Goal: Task Accomplishment & Management: Manage account settings

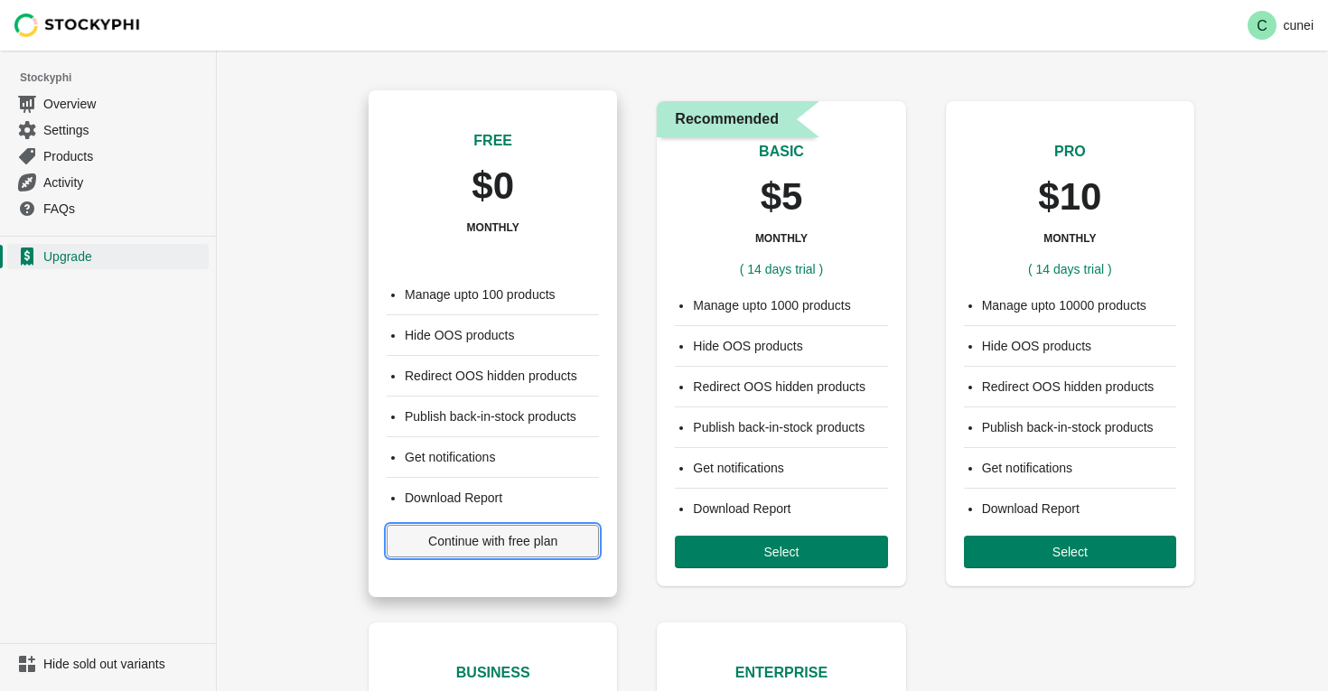
click at [484, 544] on span "Continue with free plan" at bounding box center [492, 541] width 129 height 14
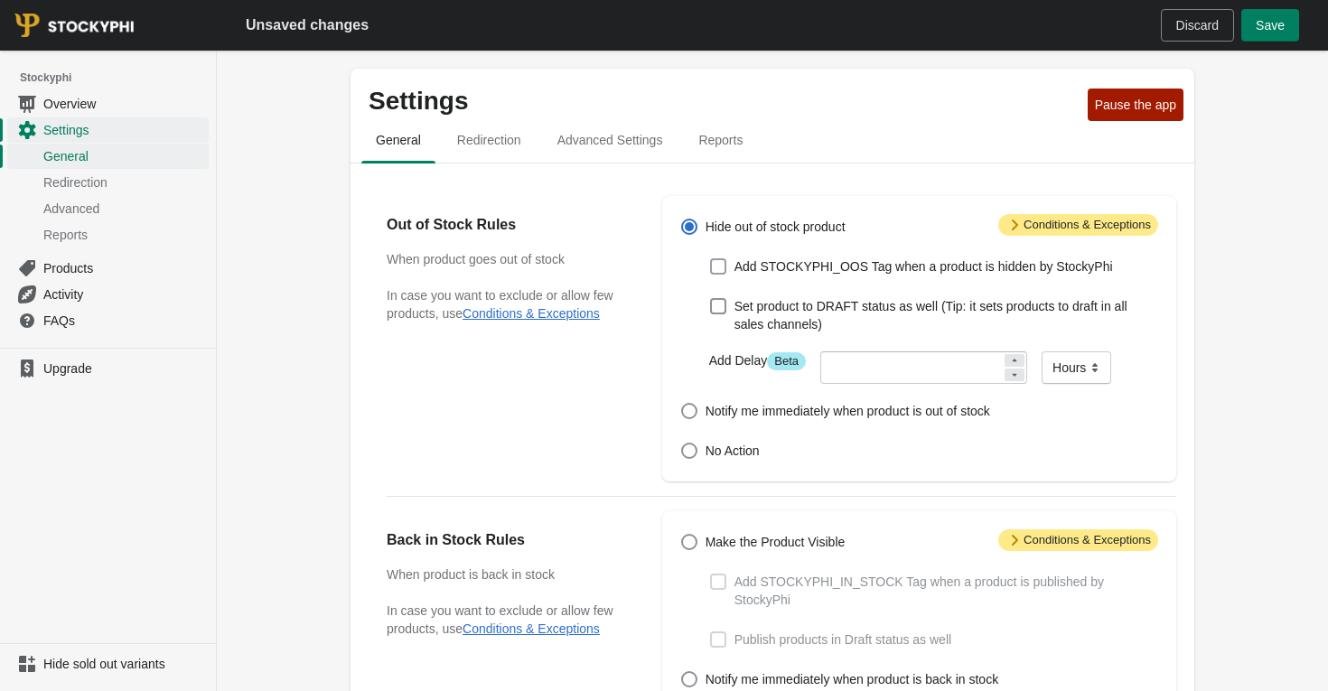
click at [722, 269] on span at bounding box center [718, 266] width 16 height 16
click at [711, 259] on input "Add STOCKYPHI_OOS Tag when a product is hidden by StockyPhi" at bounding box center [710, 258] width 1 height 1
checkbox input "true"
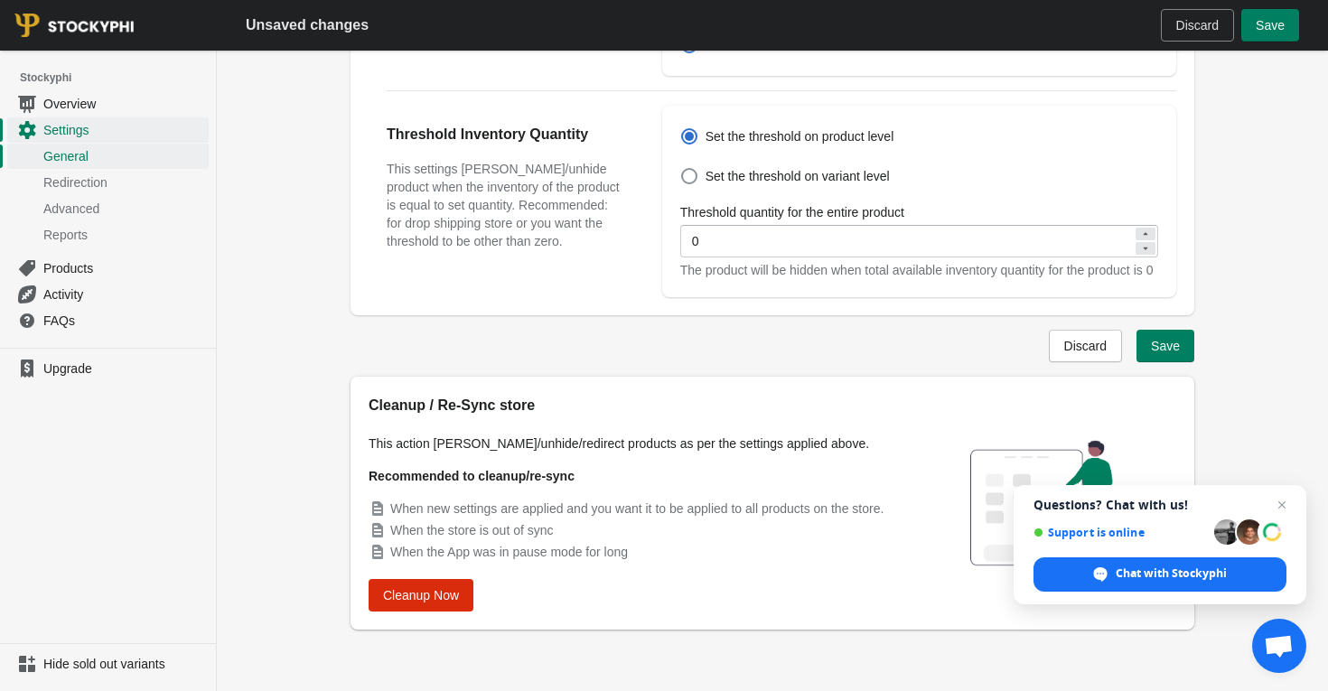
scroll to position [692, 0]
click at [1183, 353] on button "Save" at bounding box center [1166, 346] width 58 height 33
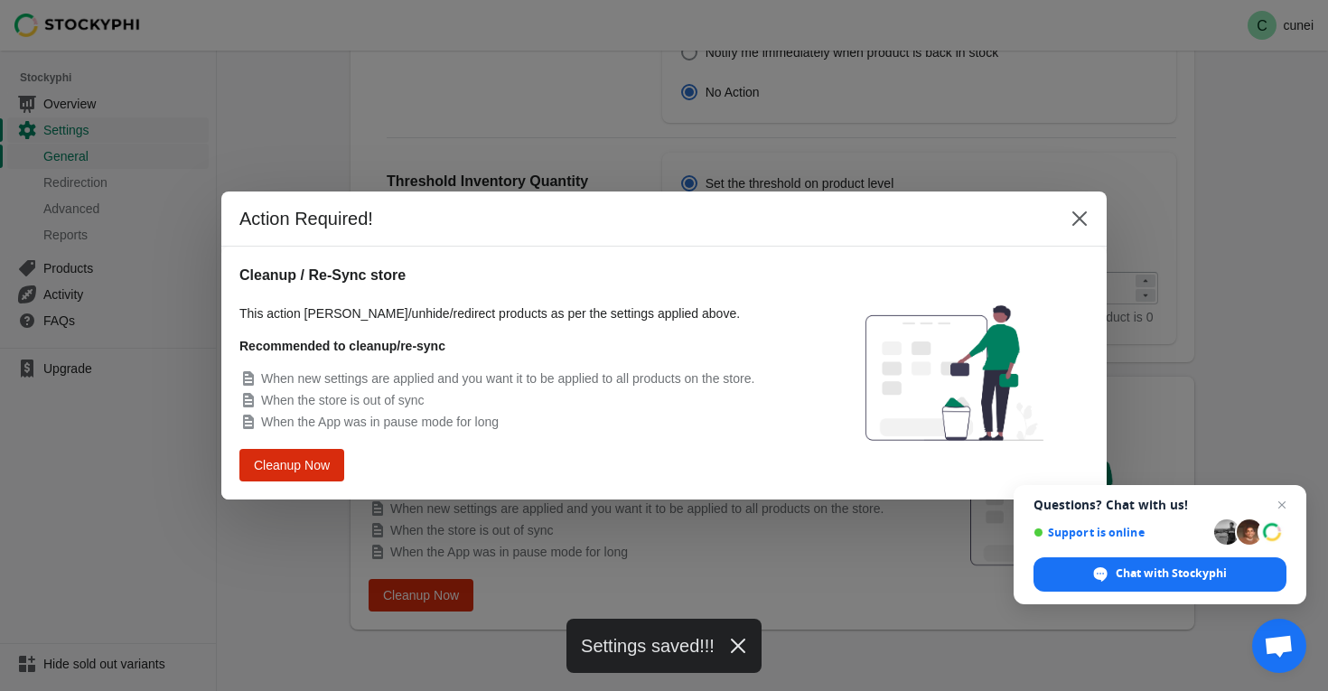
scroll to position [0, 0]
click at [312, 471] on span "Cleanup Now" at bounding box center [292, 465] width 69 height 13
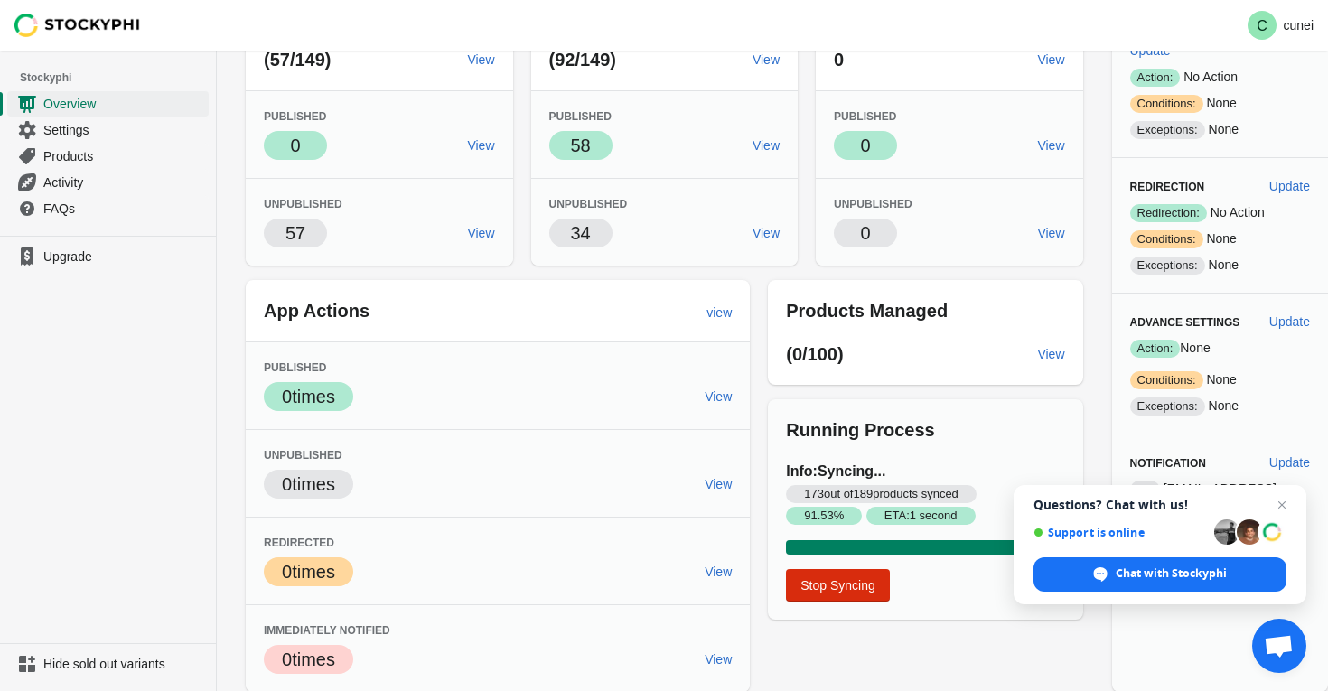
scroll to position [274, 0]
click at [1285, 502] on span "Close chat" at bounding box center [1282, 505] width 23 height 23
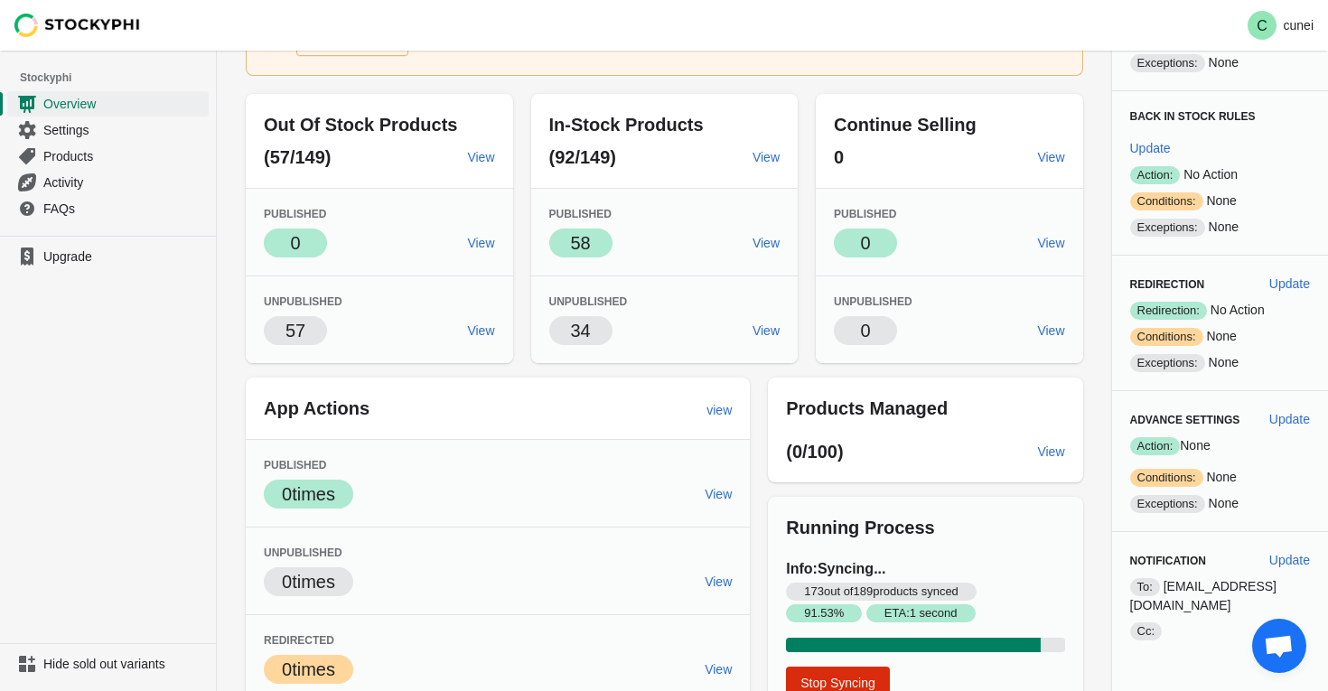
scroll to position [0, 0]
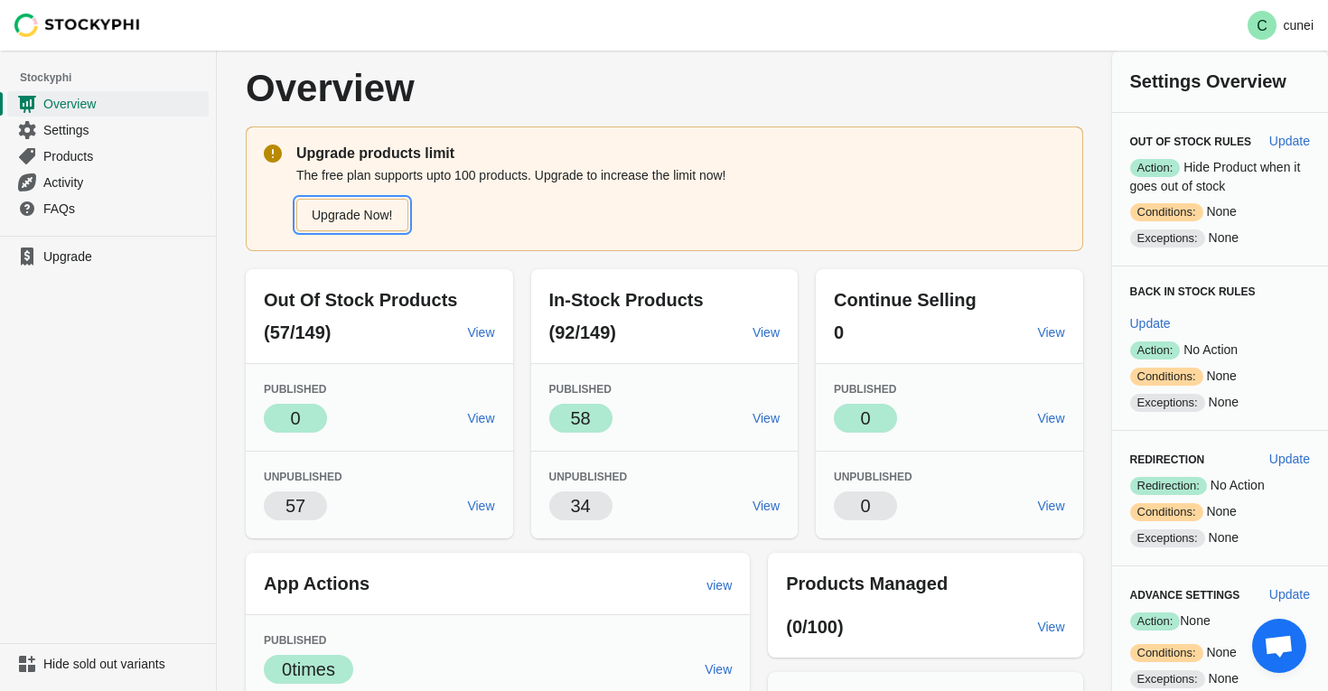
click at [381, 216] on link "Upgrade Now!" at bounding box center [352, 215] width 112 height 33
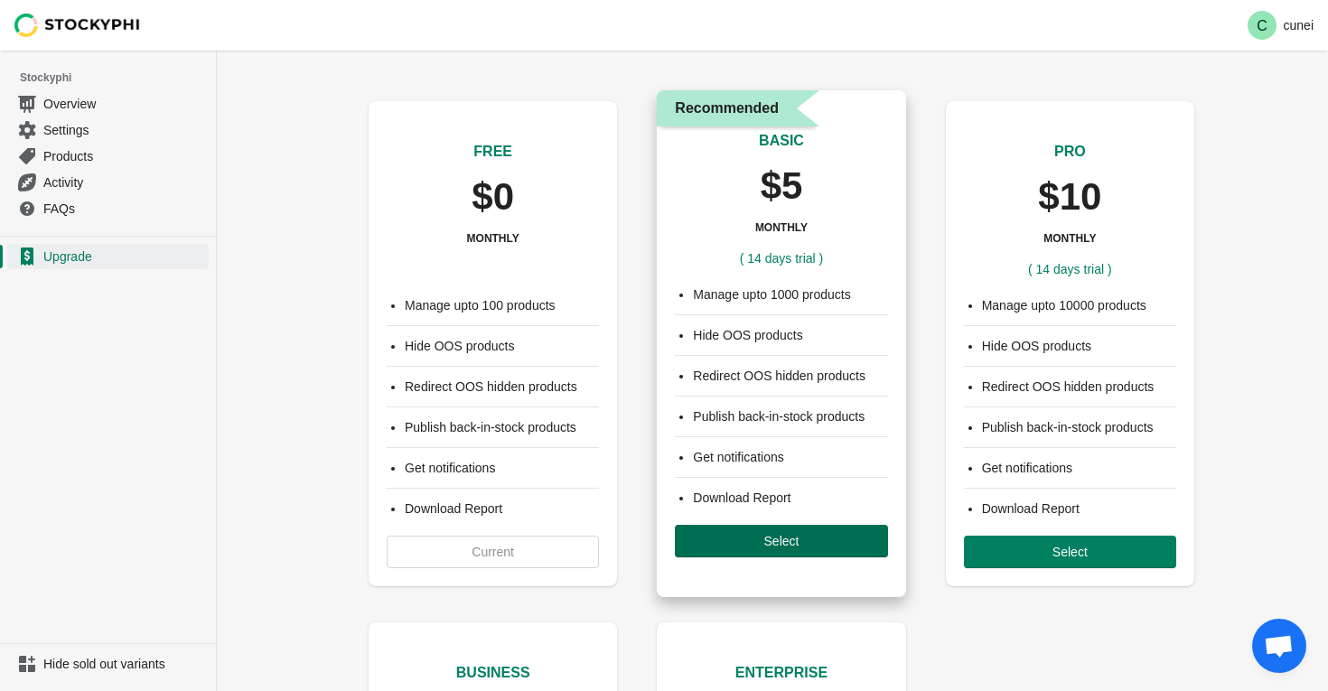
click at [749, 546] on span "Select" at bounding box center [780, 541] width 183 height 14
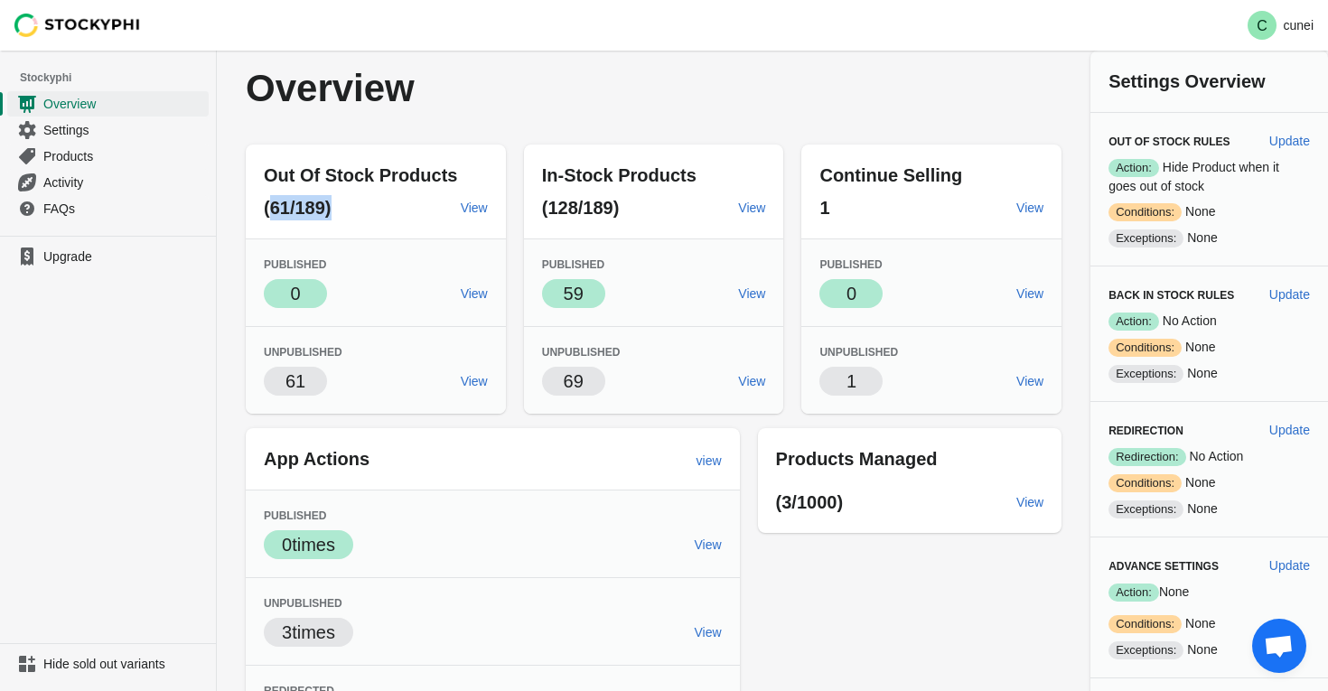
drag, startPoint x: 271, startPoint y: 209, endPoint x: 336, endPoint y: 210, distance: 65.1
click at [336, 210] on p "(61/189)" at bounding box center [355, 207] width 183 height 25
click at [400, 211] on p "(61/189)" at bounding box center [355, 207] width 183 height 25
click at [574, 293] on span "59" at bounding box center [574, 294] width 20 height 20
click at [785, 357] on div "Out Of Stock Products (61/189) View Published Success 0 View Unpublished 61 Vie…" at bounding box center [645, 485] width 834 height 710
